Goal: Find specific page/section

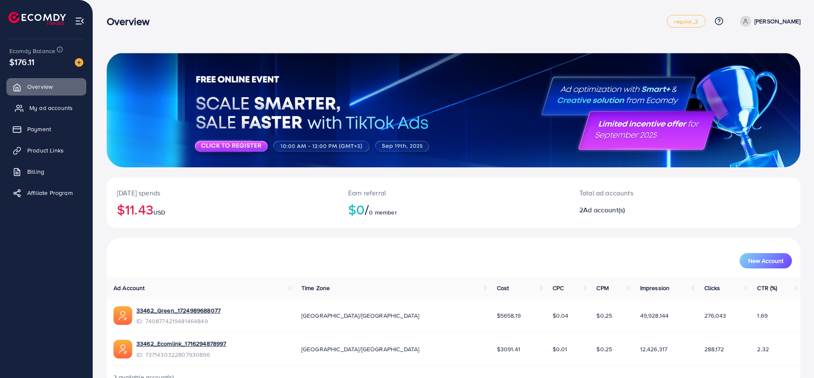
click at [46, 106] on span "My ad accounts" at bounding box center [50, 108] width 43 height 9
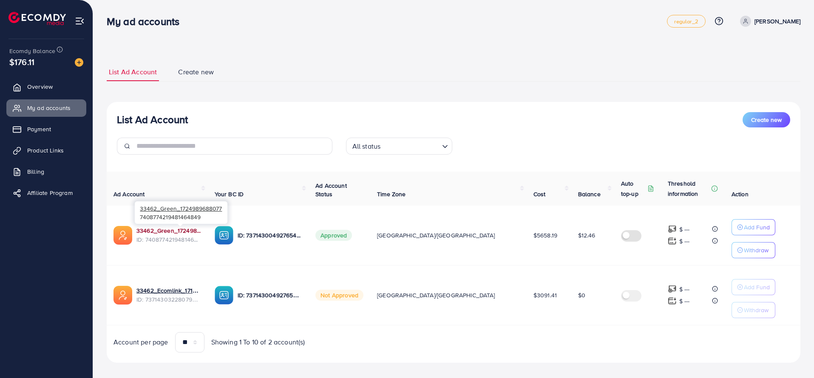
click at [172, 229] on link "33462_Green_1724989688077" at bounding box center [168, 231] width 65 height 9
